Goal: Complete application form: Complete application form

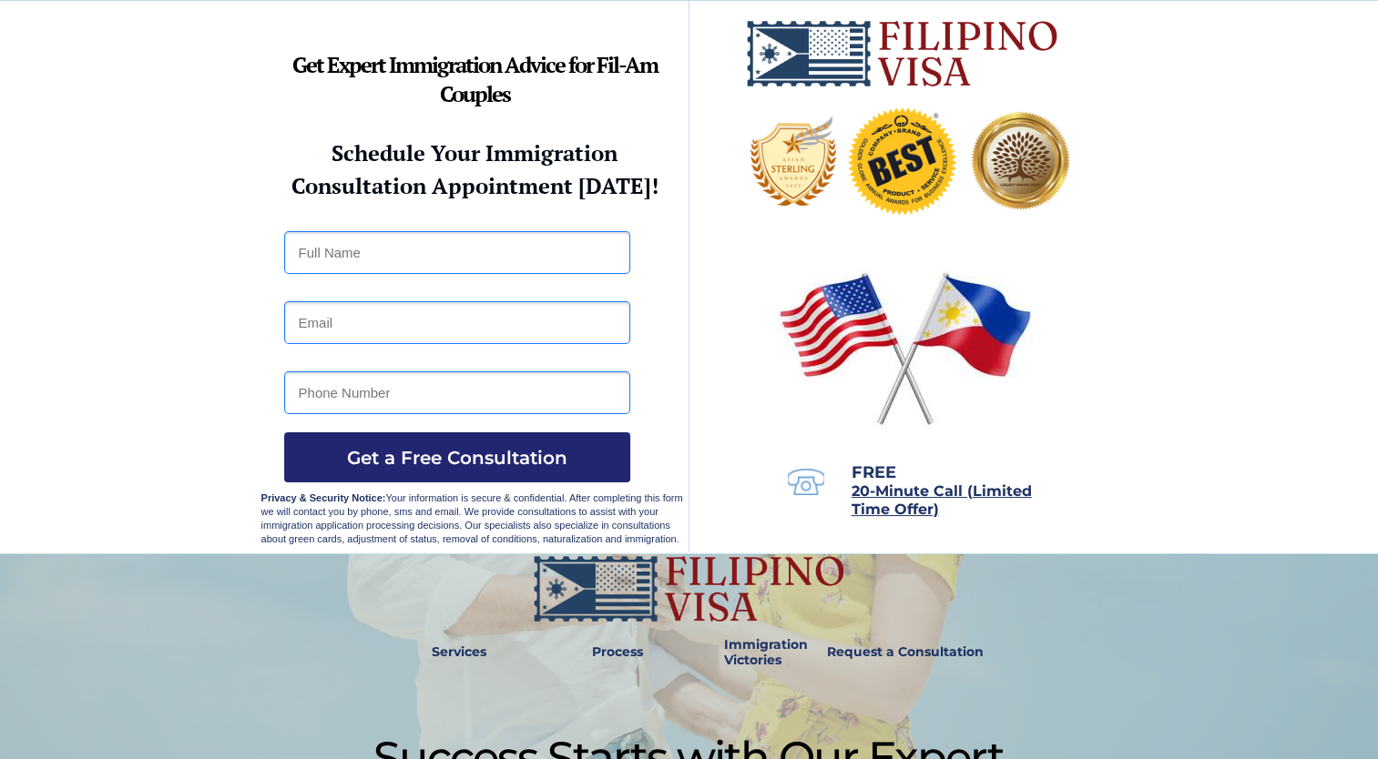
click at [346, 245] on input "text" at bounding box center [457, 252] width 346 height 43
type input "Jaidee Mae Sta Catalina Geronimo"
type input "jmscg081385@gmail.com"
type input "09604674849"
click at [474, 461] on span "Get a Free Consultation" at bounding box center [457, 458] width 346 height 22
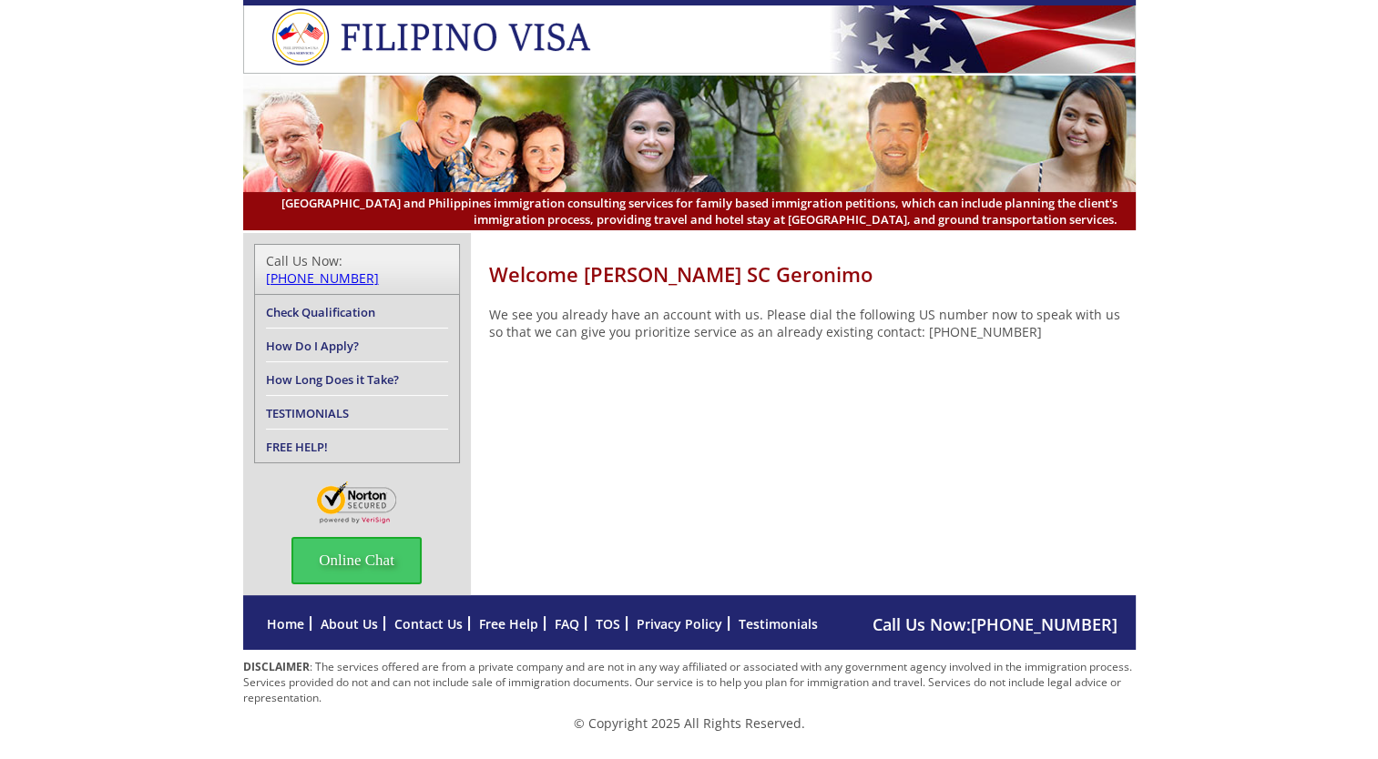
click at [346, 304] on link "Check Qualification" at bounding box center [320, 312] width 109 height 16
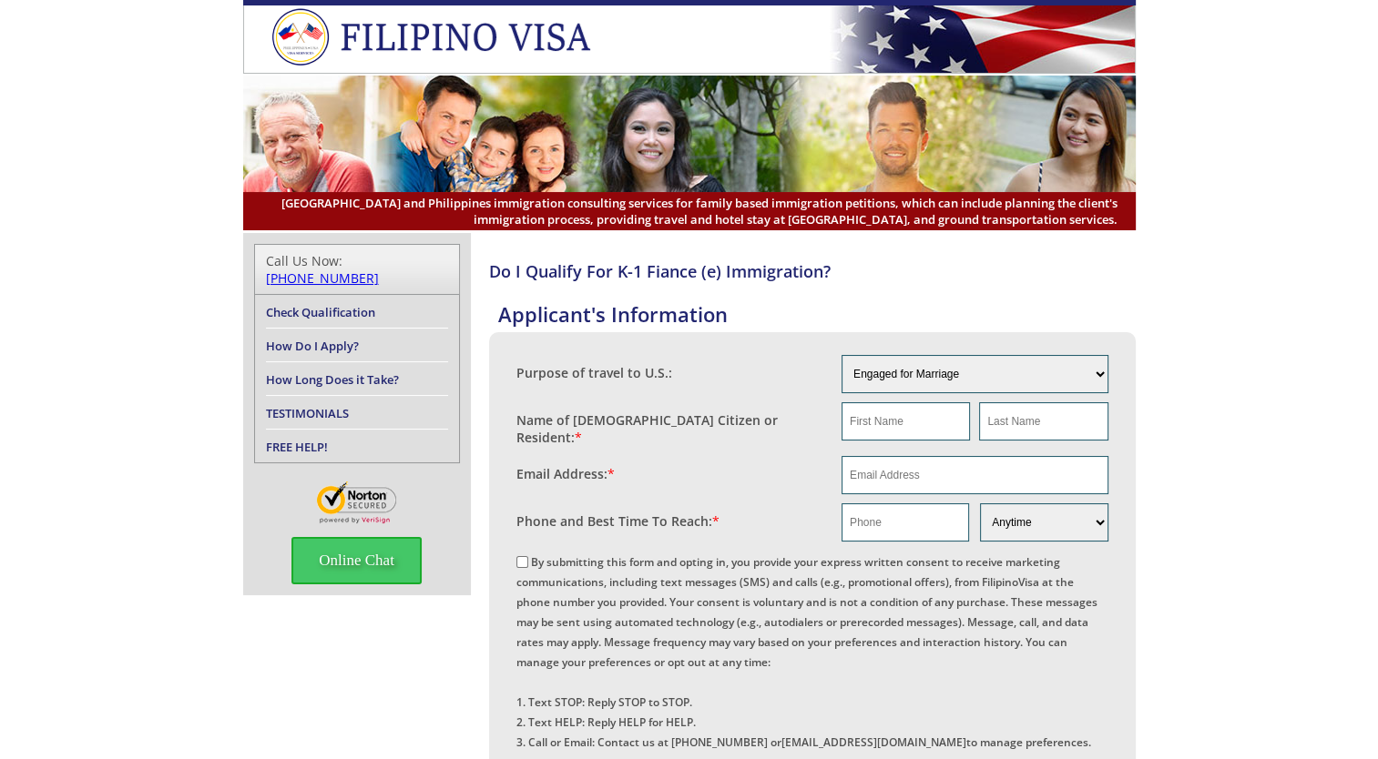
click at [334, 338] on link "How Do I Apply?" at bounding box center [312, 346] width 93 height 16
click at [1023, 372] on select "Engaged for Marriage Already Married to [DEMOGRAPHIC_DATA] Citizen / Resident F…" at bounding box center [974, 374] width 267 height 38
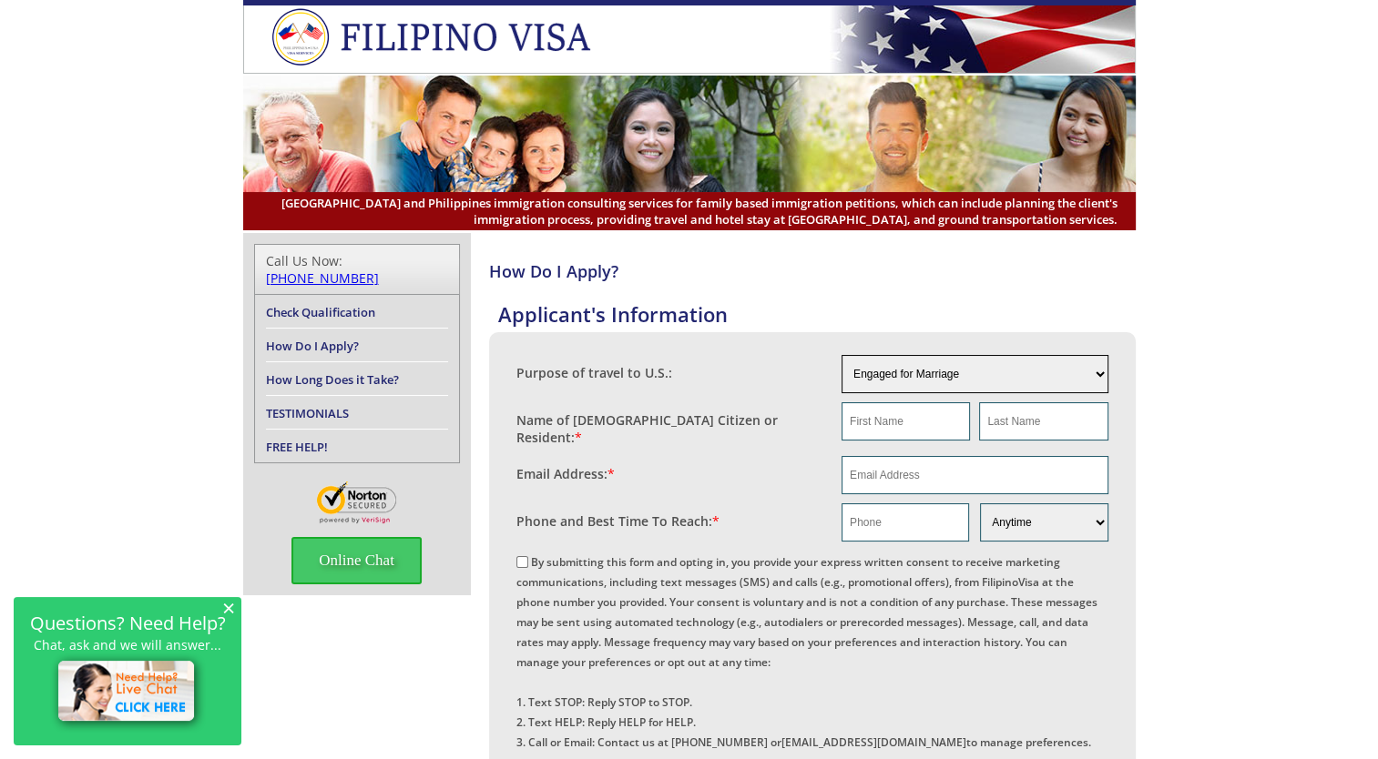
select select "6"
click at [841, 355] on select "Engaged for Marriage Already Married to [DEMOGRAPHIC_DATA] Citizen / Resident F…" at bounding box center [974, 374] width 267 height 38
click at [922, 429] on input "text" at bounding box center [905, 421] width 128 height 38
type input "JAIDEE MAE"
type input "GERONIMO"
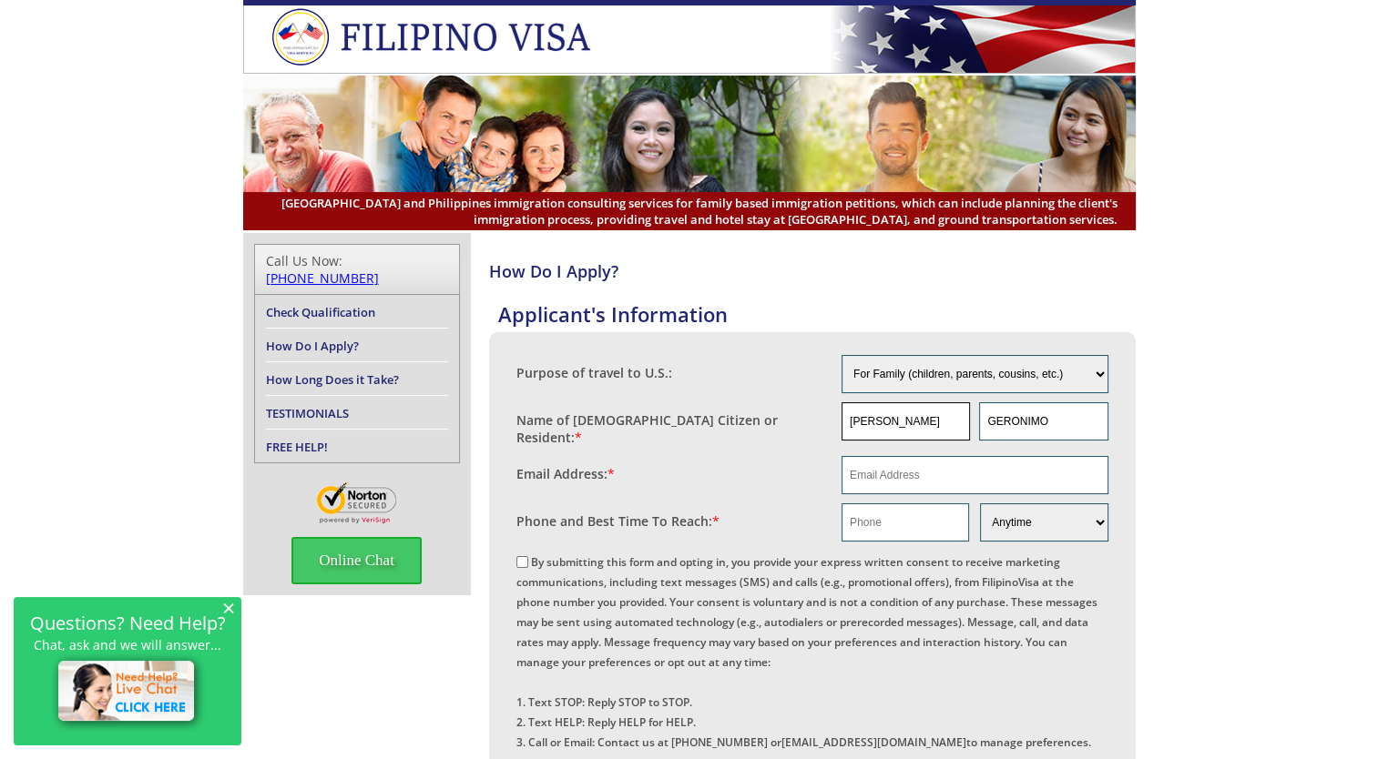
type input "jmscg081385@gmail.com"
type input "09604674849"
click at [1041, 513] on select "Morning Afternoon Evening Weekend Anytime" at bounding box center [1043, 523] width 127 height 38
select select "Weekend"
click at [980, 504] on select "Morning Afternoon Evening Weekend Anytime" at bounding box center [1043, 523] width 127 height 38
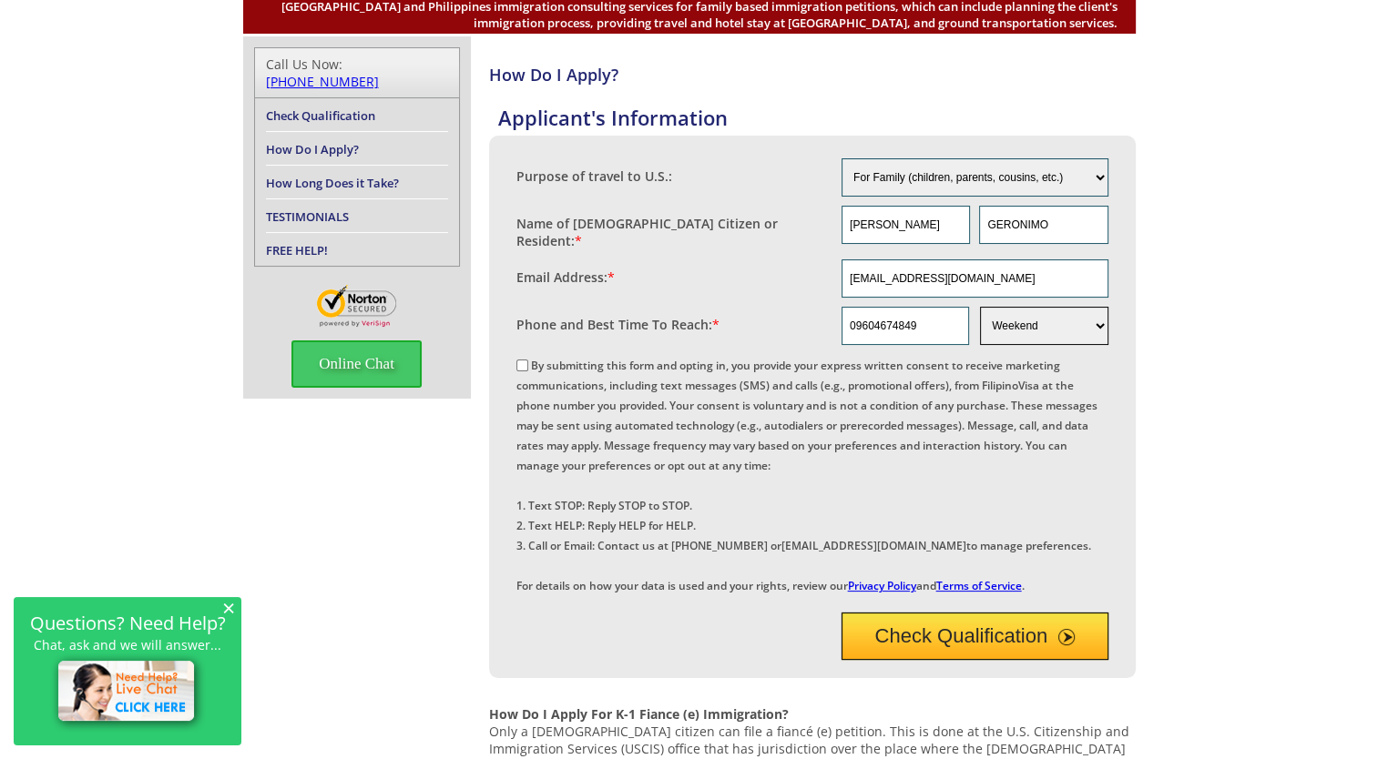
scroll to position [200, 0]
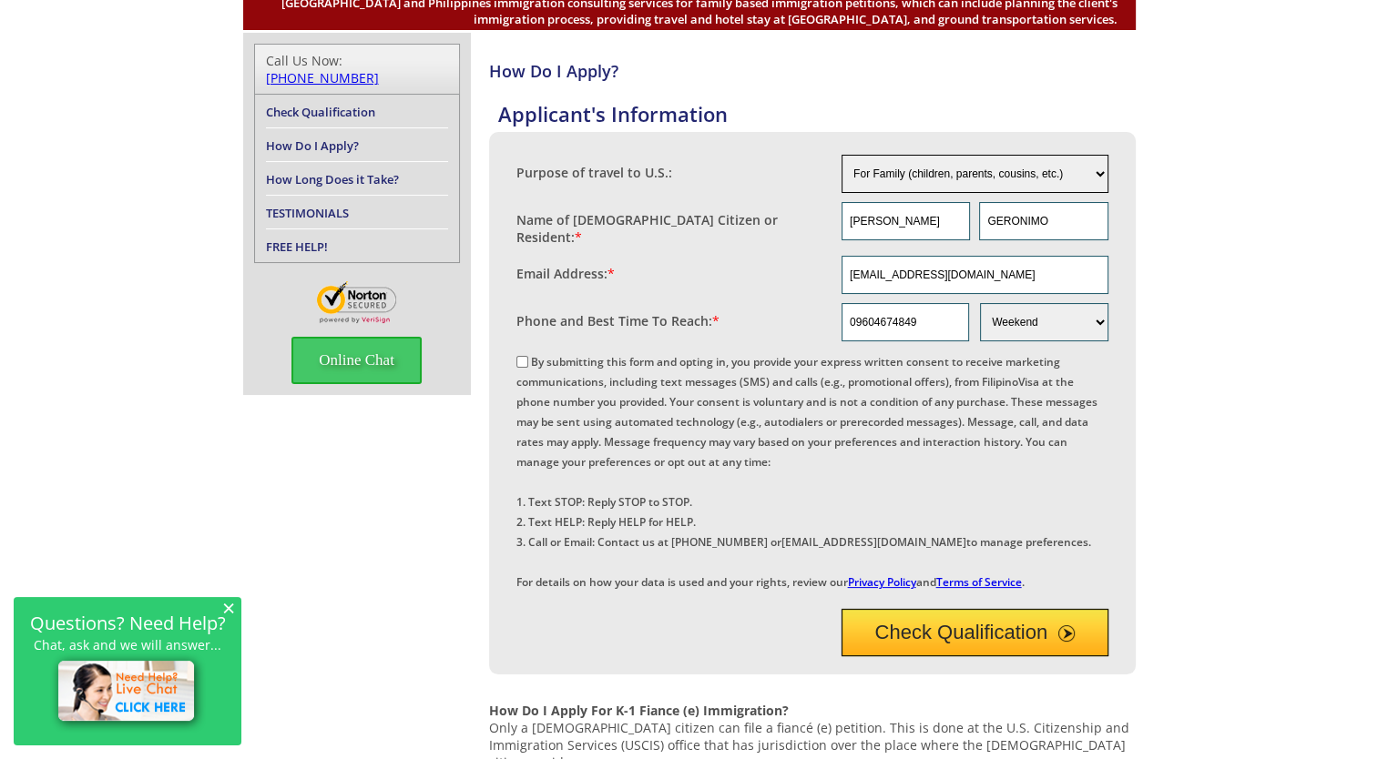
click at [1078, 183] on select "Engaged for Marriage Already Married to U.S. Citizen / Resident For Short Term …" at bounding box center [974, 174] width 267 height 38
click at [932, 657] on button "Check Qualification" at bounding box center [974, 632] width 267 height 47
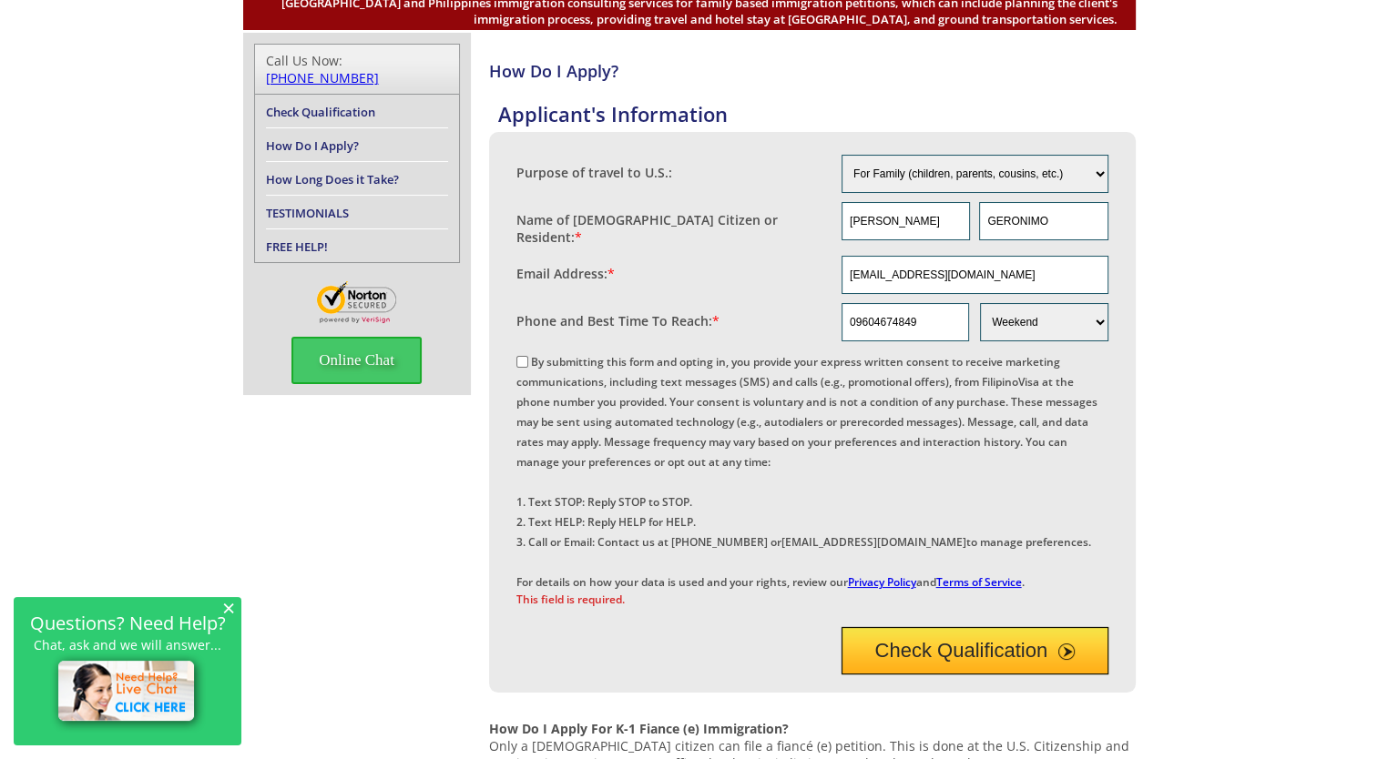
click at [1005, 675] on button "Check Qualification" at bounding box center [974, 650] width 267 height 47
click at [520, 356] on input "By submitting this form and opting in, you provide your express written consent…" at bounding box center [522, 362] width 12 height 12
checkbox input "true"
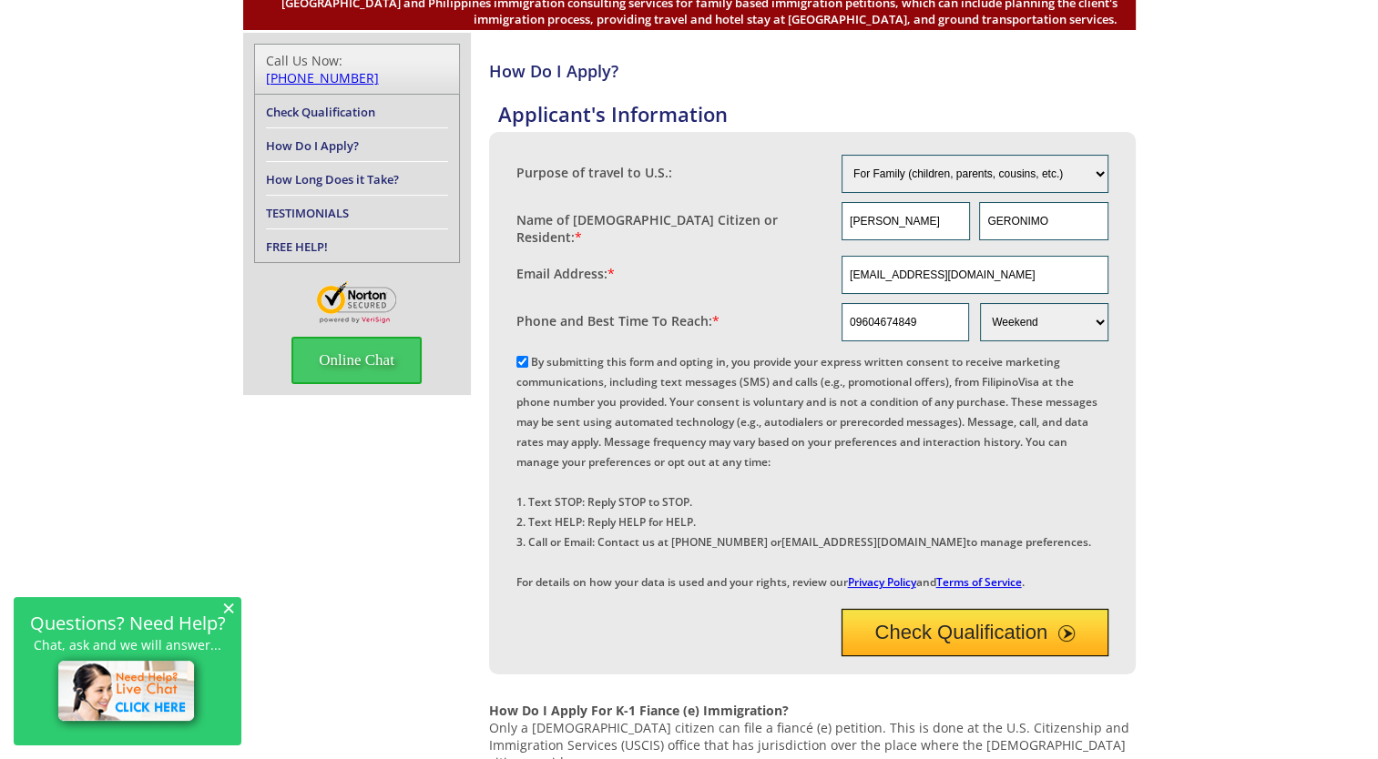
click at [957, 657] on button "Check Qualification" at bounding box center [974, 632] width 267 height 47
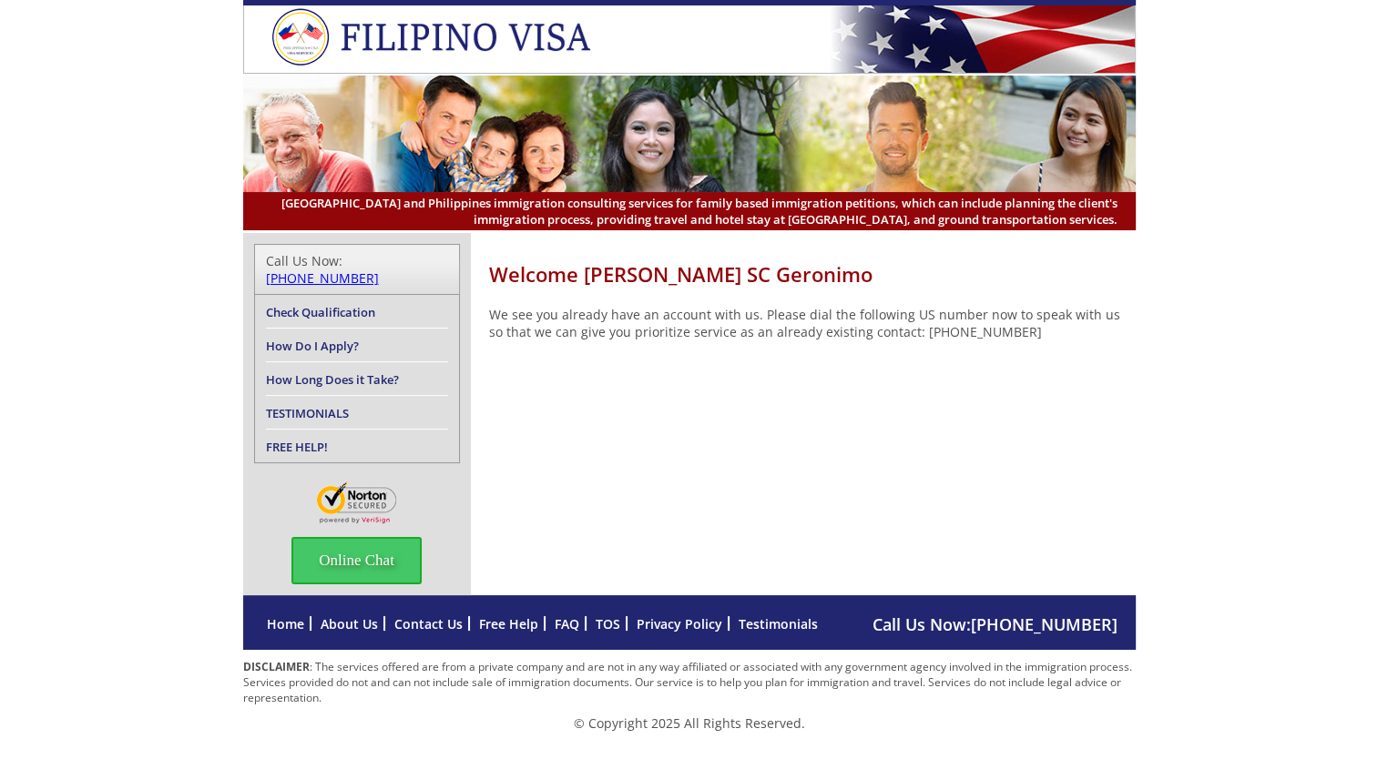
click at [328, 372] on link "How Long Does it Take?" at bounding box center [332, 380] width 133 height 16
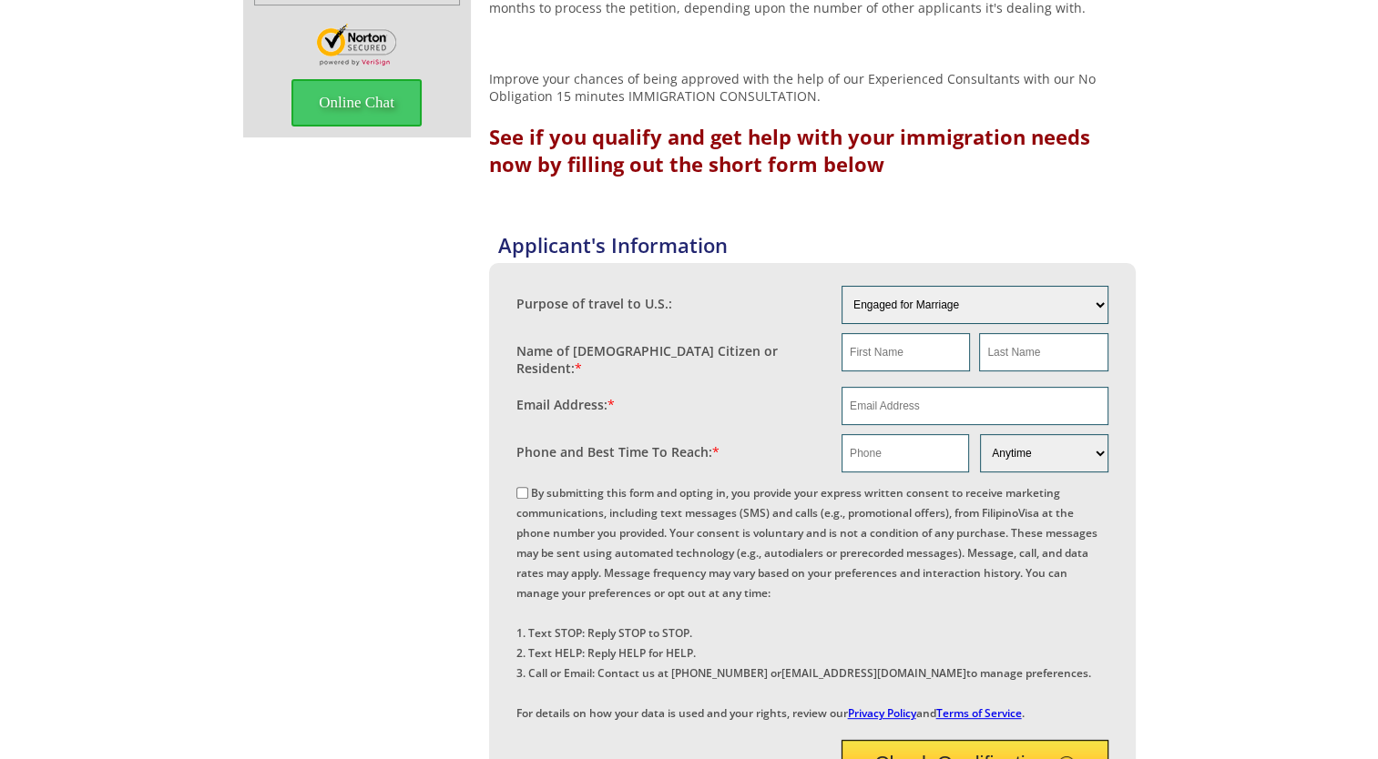
scroll to position [459, 0]
click at [1027, 300] on select "Engaged for Marriage Already Married to [DEMOGRAPHIC_DATA] Citizen / Resident F…" at bounding box center [974, 304] width 267 height 38
click at [1214, 219] on div "How Long Does It Take? This entire process from date of filing of the K-1 Fianc…" at bounding box center [689, 421] width 1378 height 1295
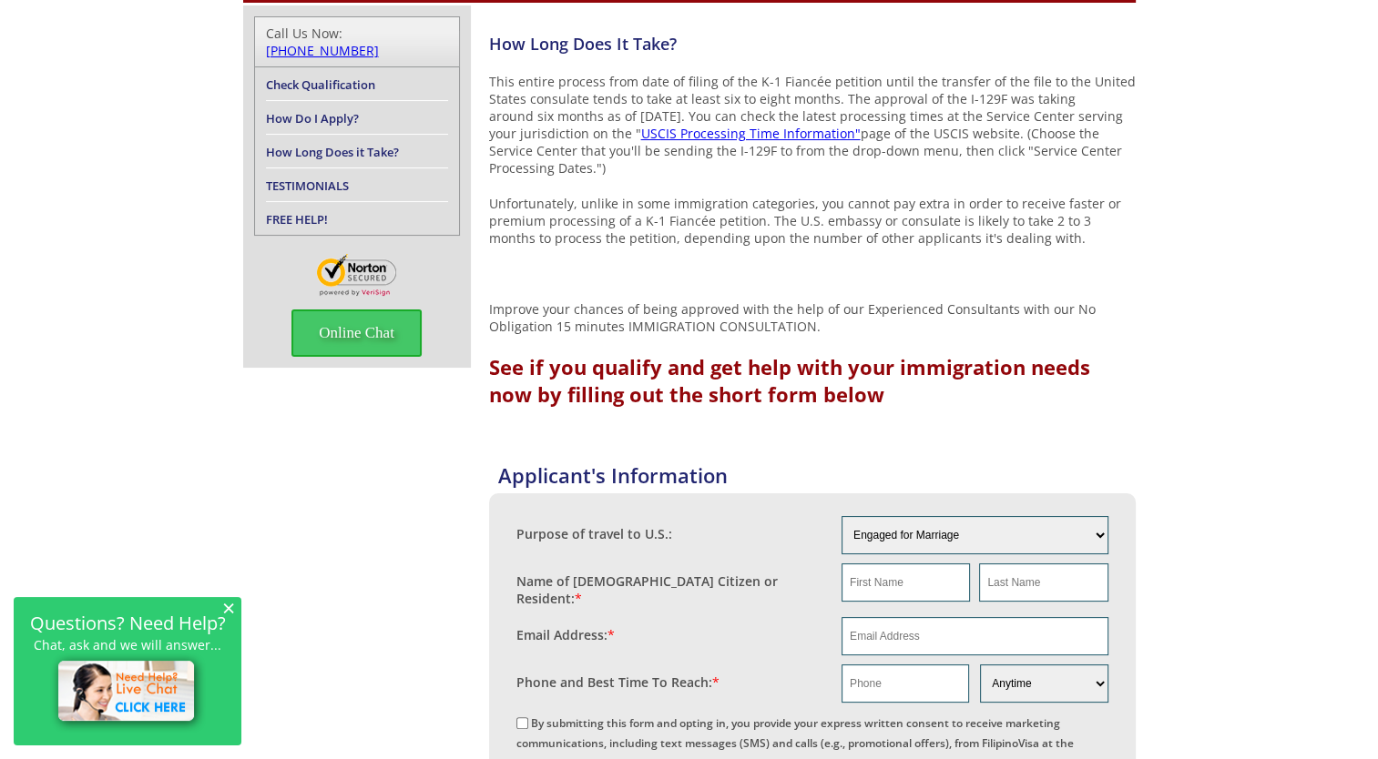
scroll to position [0, 0]
